Goal: Transaction & Acquisition: Purchase product/service

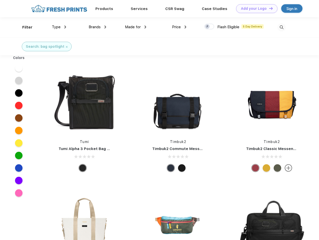
scroll to position [0, 0]
click at [255, 9] on link "Add your Logo Design Tool" at bounding box center [256, 8] width 41 height 9
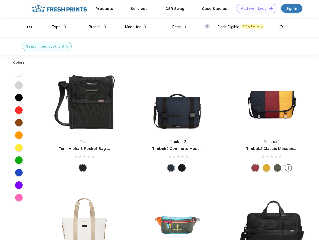
click at [0, 0] on div "Design Tool" at bounding box center [0, 0] width 0 height 0
click at [269, 8] on link "Add your Logo Design Tool" at bounding box center [256, 8] width 41 height 9
click at [24, 27] on div "Filter" at bounding box center [27, 28] width 10 height 6
click at [59, 27] on span "Type" at bounding box center [56, 27] width 9 height 5
click at [97, 27] on span "Brands" at bounding box center [95, 27] width 12 height 5
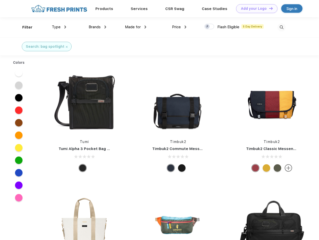
click at [136, 27] on span "Made for" at bounding box center [133, 27] width 16 height 5
click at [179, 27] on span "Price" at bounding box center [176, 27] width 9 height 5
click at [209, 27] on div at bounding box center [209, 27] width 10 height 6
click at [207, 27] on input "checkbox" at bounding box center [205, 25] width 3 height 3
click at [281, 27] on img at bounding box center [281, 27] width 8 height 8
